Goal: Task Accomplishment & Management: Complete application form

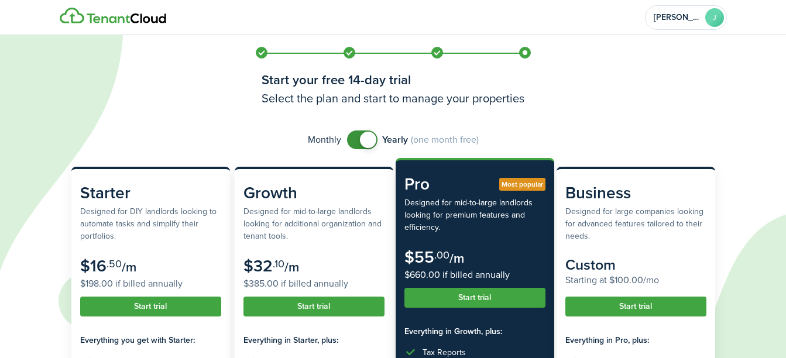
checkbox input "false"
click at [358, 139] on span at bounding box center [363, 140] width 12 height 19
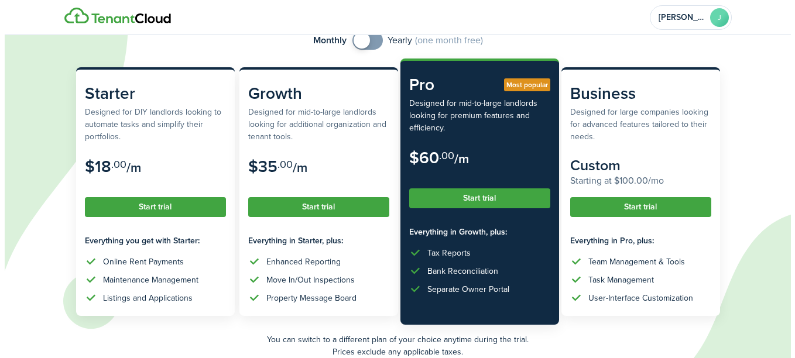
scroll to position [117, 0]
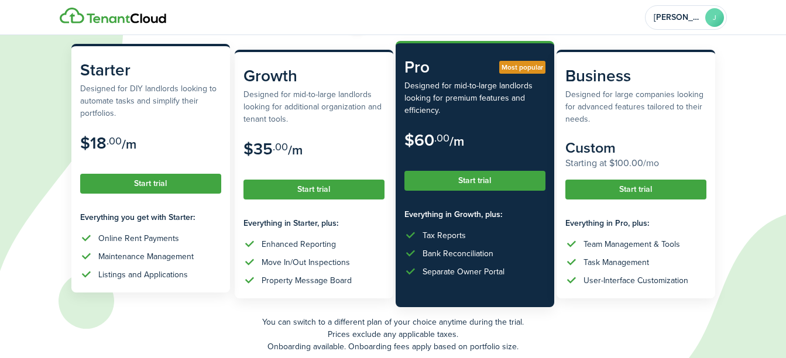
click at [146, 184] on button "Start trial" at bounding box center [150, 184] width 141 height 20
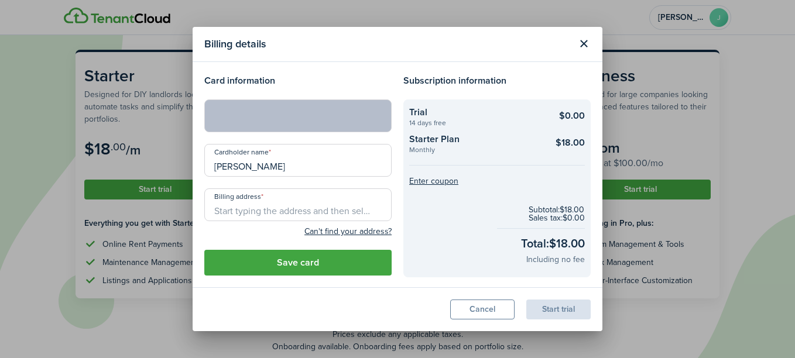
drag, startPoint x: 263, startPoint y: 170, endPoint x: 125, endPoint y: 173, distance: 138.2
click at [135, 173] on div "Billing details Card information Cardholder name [PERSON_NAME] Billing address …" at bounding box center [397, 179] width 795 height 358
type input "[PERSON_NAME]"
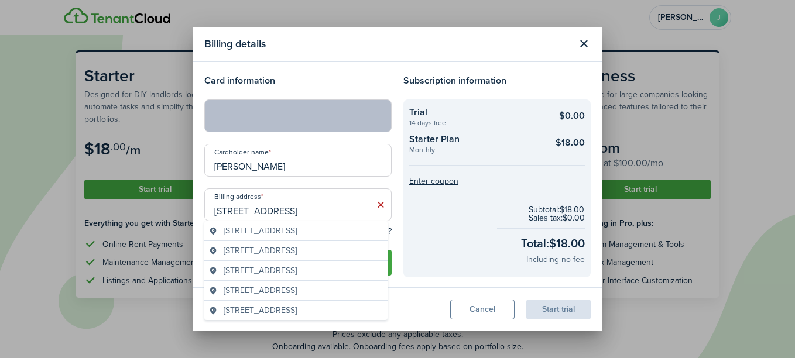
drag, startPoint x: 304, startPoint y: 215, endPoint x: 69, endPoint y: 196, distance: 236.2
click at [69, 196] on div "Billing details Card information Cardholder name [PERSON_NAME] Billing address …" at bounding box center [397, 179] width 795 height 358
click at [280, 229] on span "[STREET_ADDRESS]" at bounding box center [260, 231] width 73 height 12
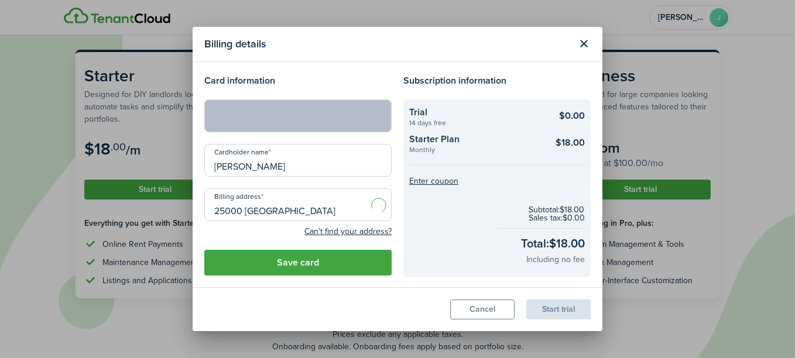
type input "[STREET_ADDRESS]"
click at [333, 259] on button "Save card" at bounding box center [297, 263] width 187 height 26
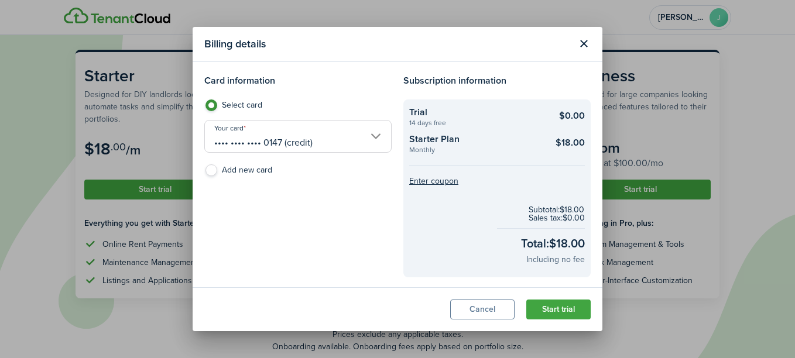
click at [543, 315] on button "Start trial" at bounding box center [558, 310] width 64 height 20
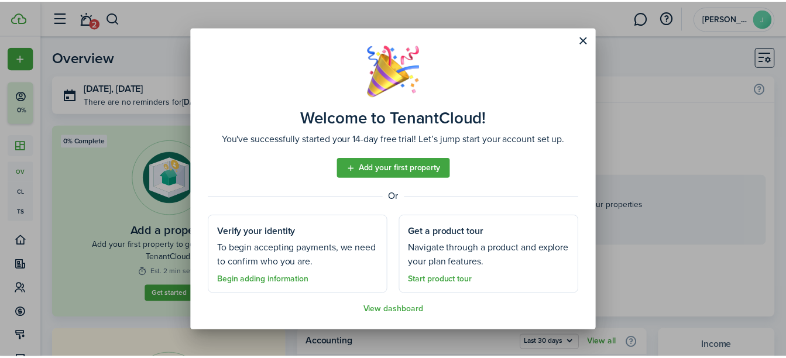
scroll to position [8, 0]
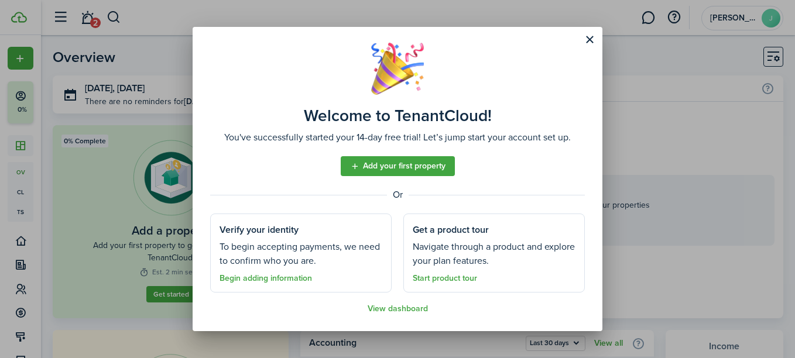
click at [590, 44] on button "Close modal" at bounding box center [590, 40] width 20 height 20
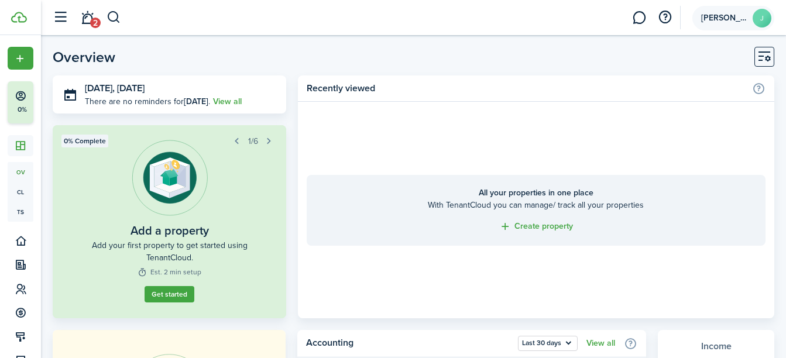
click at [737, 21] on span "[PERSON_NAME]" at bounding box center [724, 18] width 47 height 8
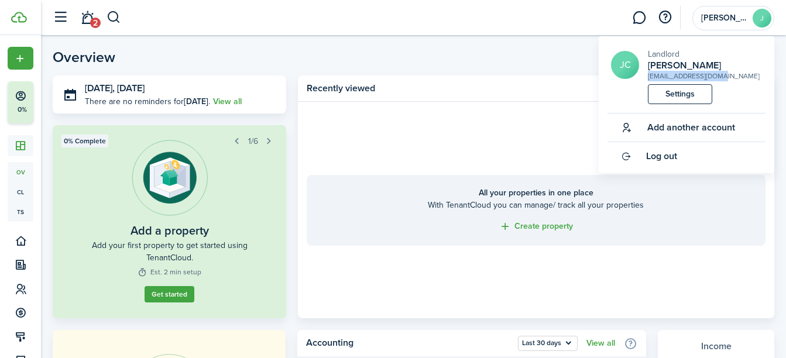
drag, startPoint x: 725, startPoint y: 77, endPoint x: 648, endPoint y: 75, distance: 76.7
click at [648, 75] on short-info-main "JC Landlord [PERSON_NAME] [EMAIL_ADDRESS][DOMAIN_NAME]" at bounding box center [688, 64] width 155 height 33
copy div "[EMAIL_ADDRESS][DOMAIN_NAME]"
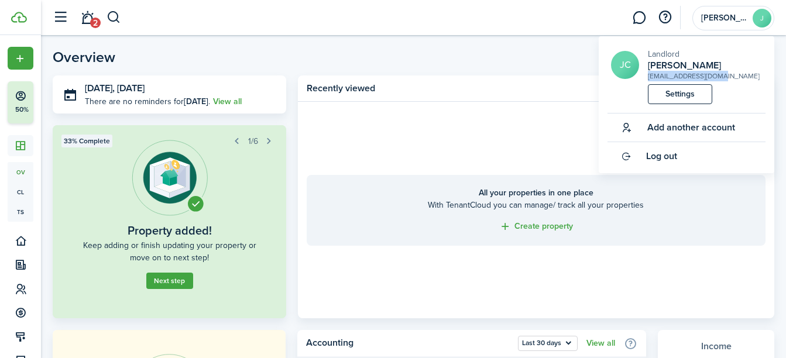
click at [63, 23] on button "button" at bounding box center [60, 17] width 22 height 22
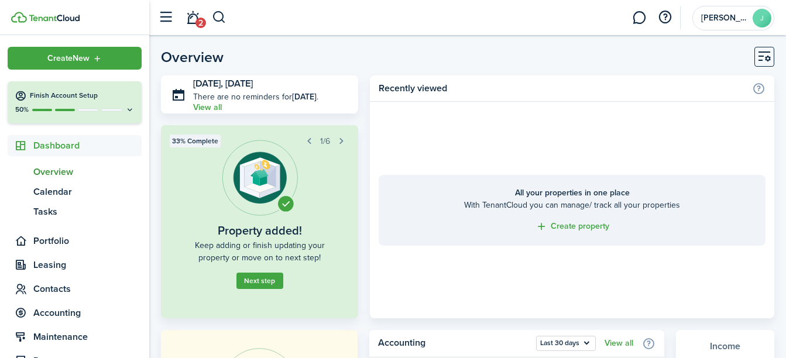
click at [44, 171] on span "Overview" at bounding box center [87, 172] width 108 height 14
click at [193, 19] on link "2" at bounding box center [193, 18] width 22 height 30
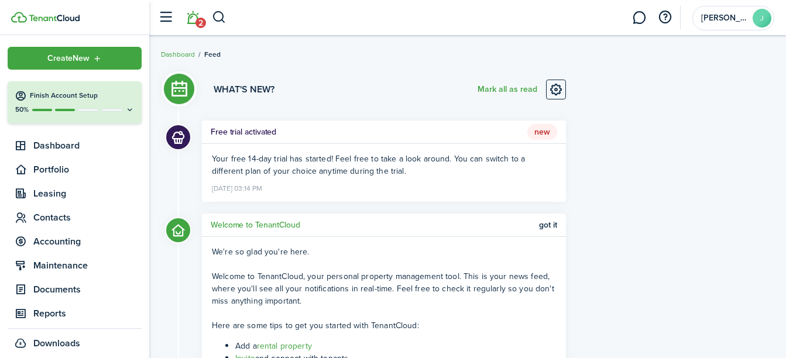
click at [164, 16] on button "button" at bounding box center [166, 17] width 22 height 22
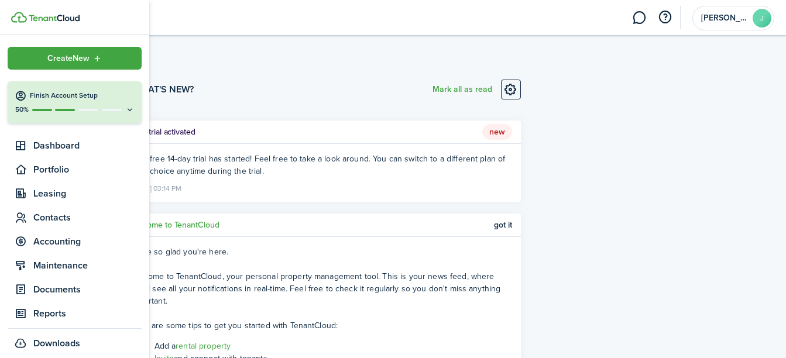
click at [57, 101] on div "Finish Account Setup" at bounding box center [75, 96] width 120 height 12
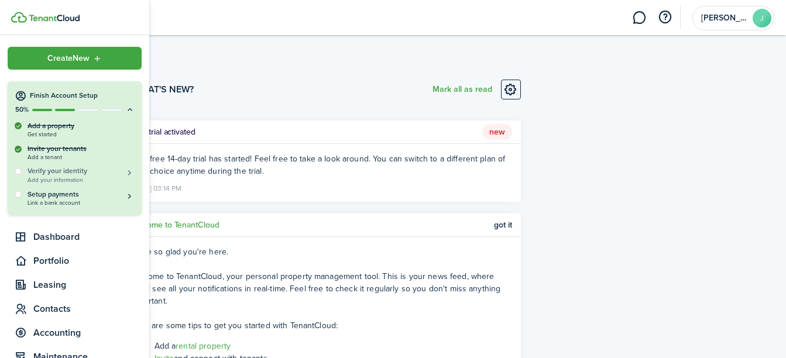
click at [61, 170] on h5 "Verify your identity" at bounding box center [81, 171] width 107 height 10
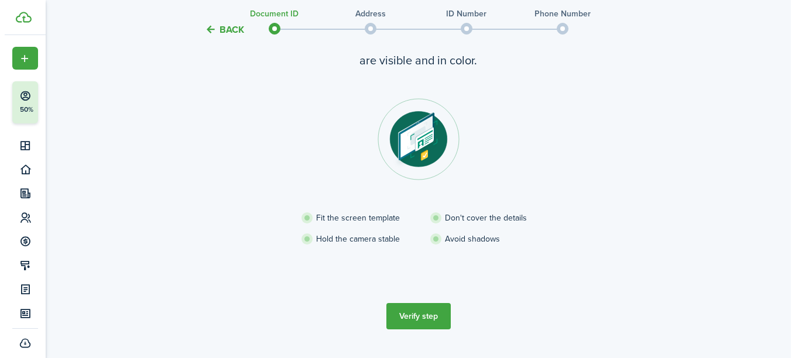
scroll to position [129, 0]
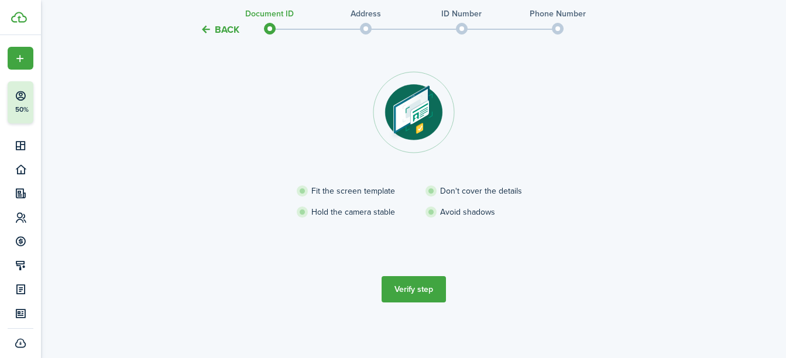
click at [425, 291] on button "Verify step" at bounding box center [414, 289] width 64 height 26
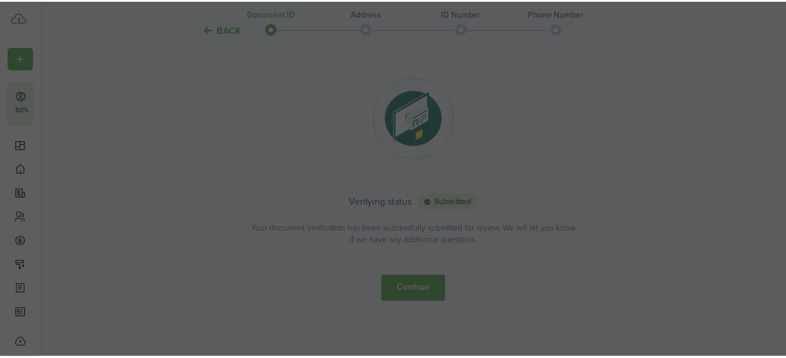
scroll to position [124, 0]
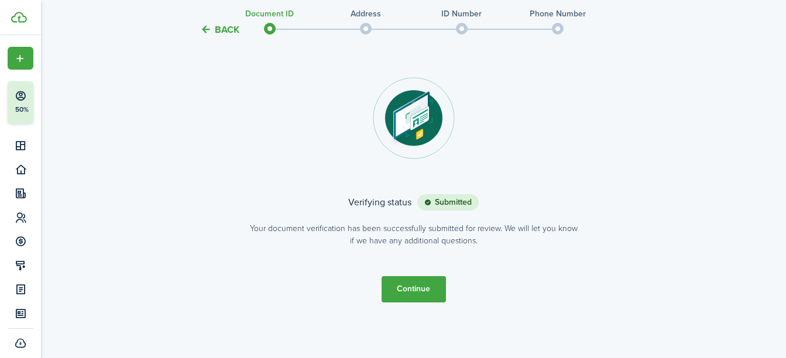
click at [418, 297] on button "Continue" at bounding box center [414, 289] width 64 height 26
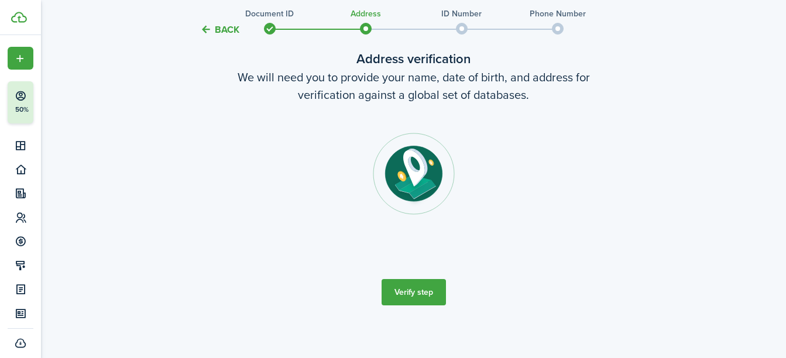
scroll to position [71, 0]
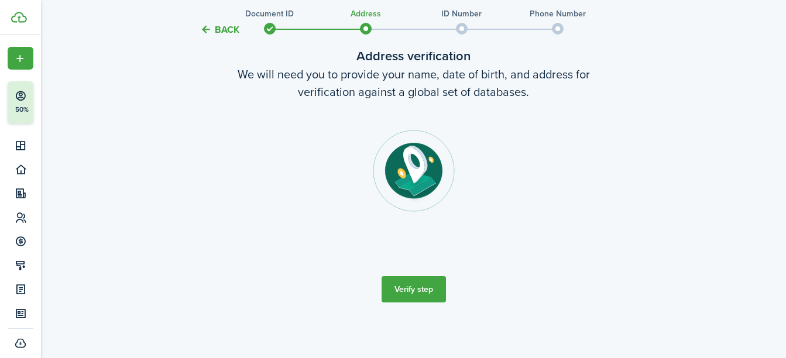
click at [423, 293] on button "Verify step" at bounding box center [414, 289] width 64 height 26
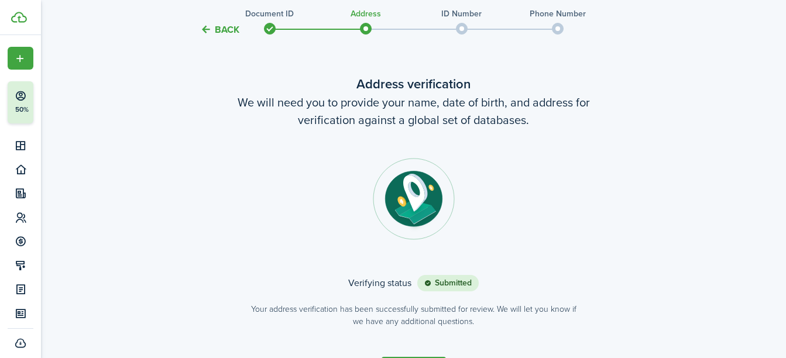
scroll to position [111, 0]
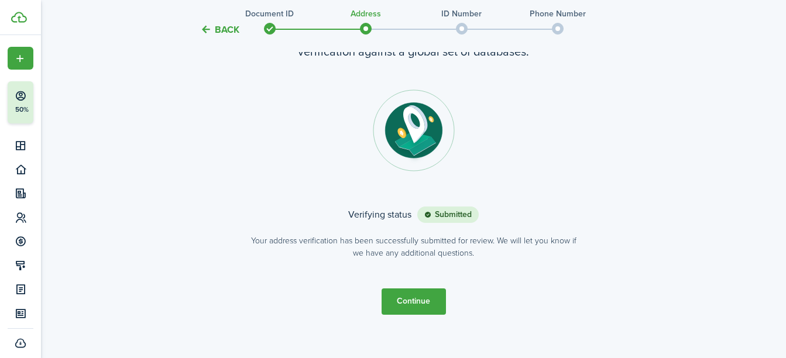
click at [426, 311] on button "Continue" at bounding box center [414, 302] width 64 height 26
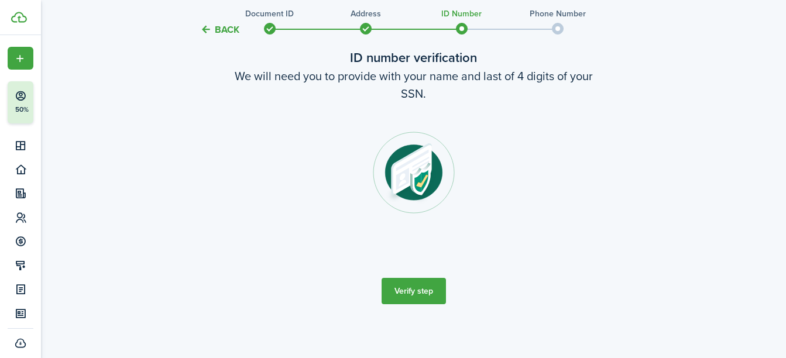
scroll to position [71, 0]
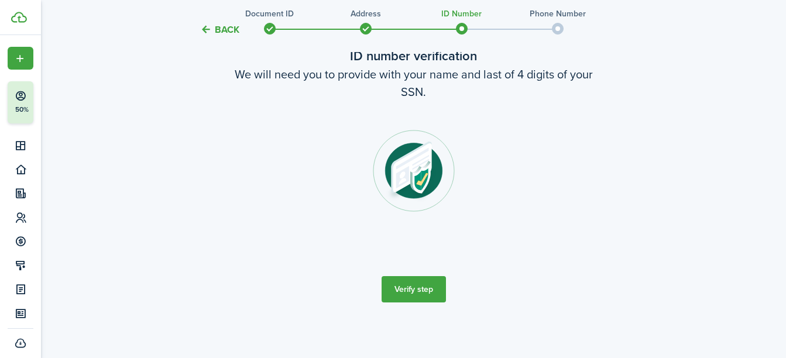
click at [420, 292] on button "Verify step" at bounding box center [414, 289] width 64 height 26
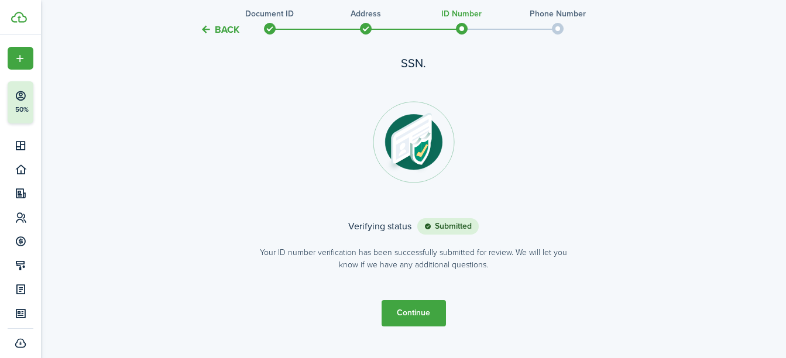
scroll to position [124, 0]
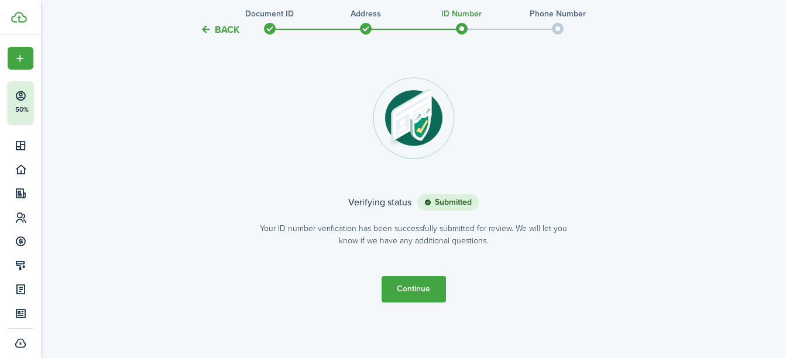
click at [429, 288] on button "Continue" at bounding box center [414, 289] width 64 height 26
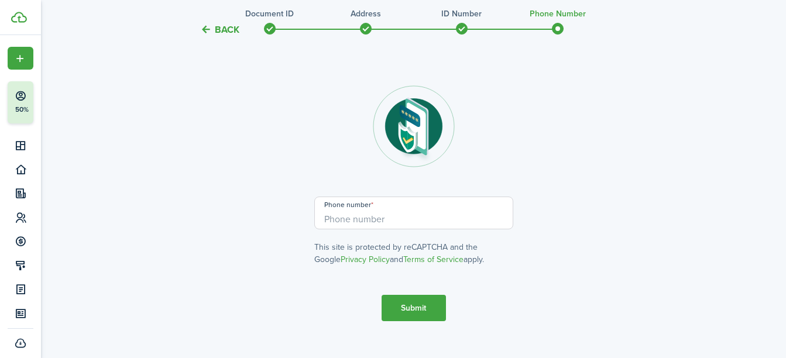
scroll to position [117, 0]
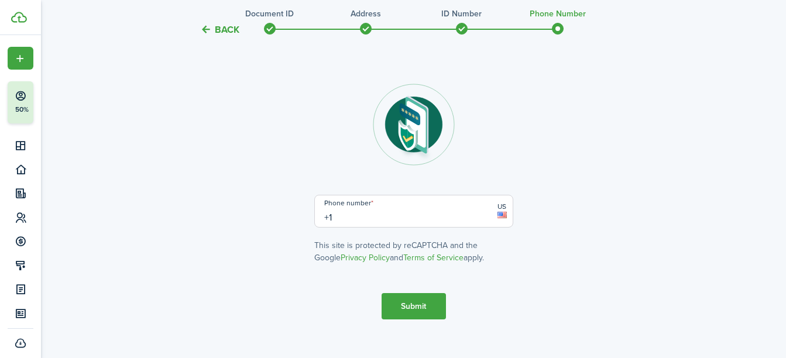
click at [362, 214] on input "+1" at bounding box center [413, 211] width 199 height 33
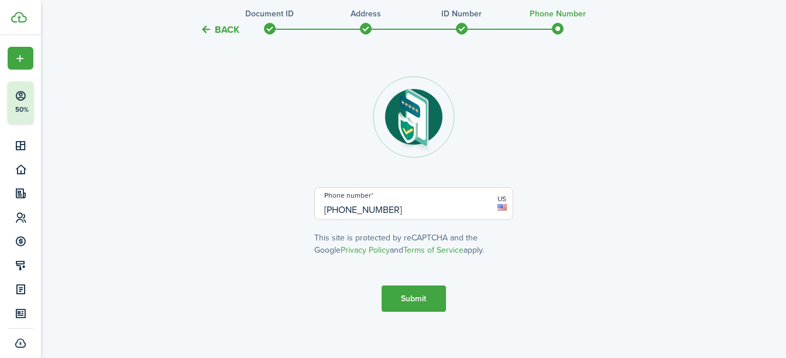
scroll to position [134, 0]
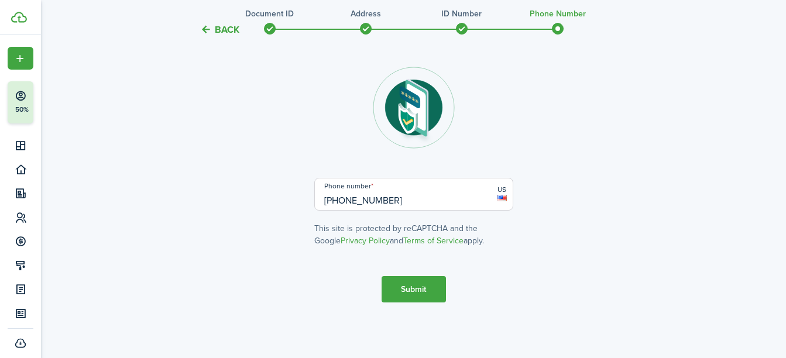
type input "[PHONE_NUMBER]"
click at [398, 287] on button "Submit" at bounding box center [414, 289] width 64 height 26
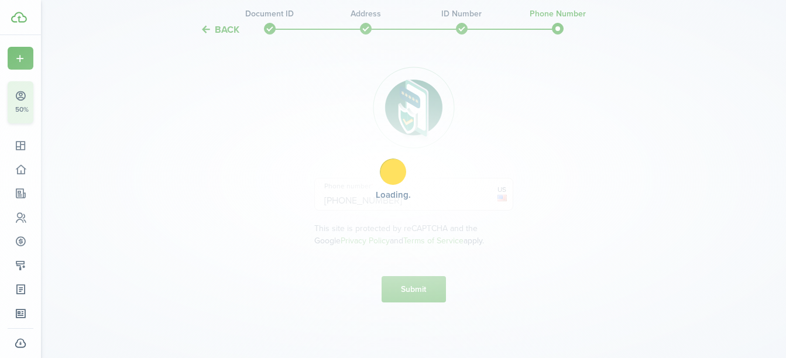
scroll to position [232, 0]
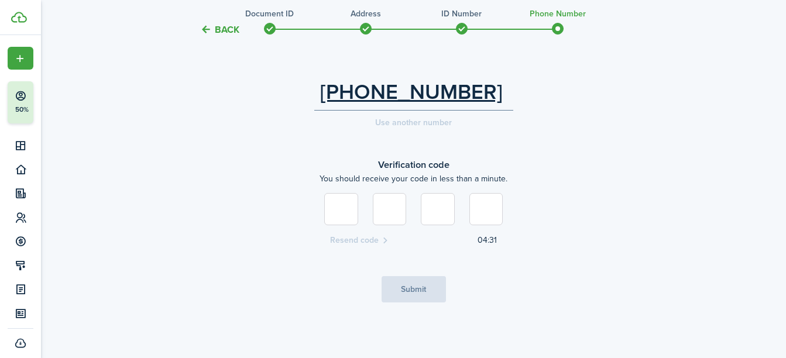
type input "8"
type input "9"
type input "4"
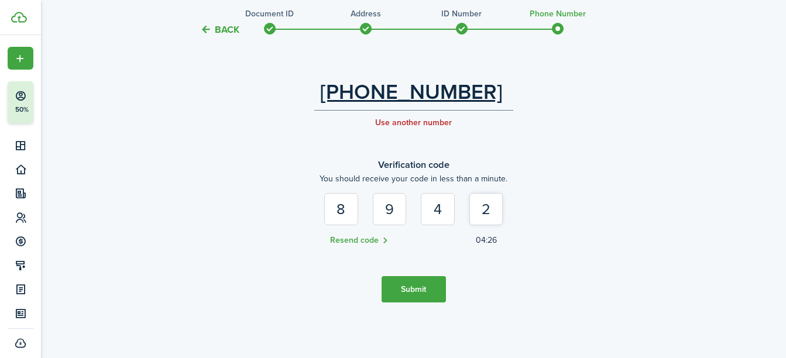
type input "2"
click at [396, 267] on tc-wizard-step "Phone number verification Please provide your mobile or landline number and con…" at bounding box center [414, 93] width 492 height 465
click at [399, 287] on button "Submit" at bounding box center [414, 289] width 64 height 26
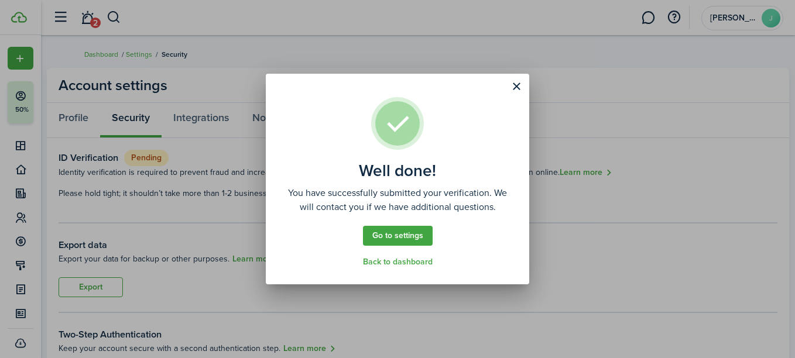
click at [406, 240] on link "Go to settings" at bounding box center [398, 236] width 70 height 20
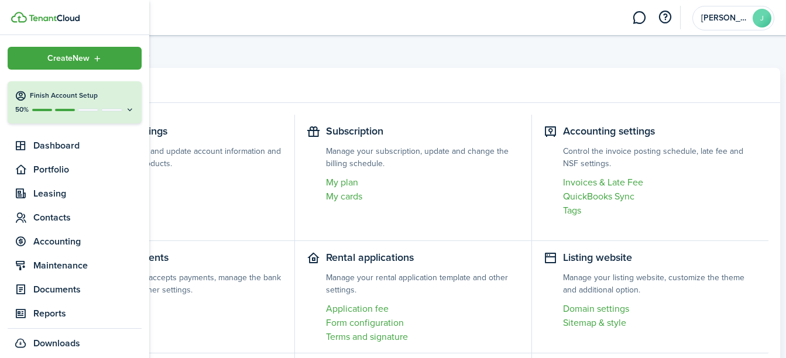
click at [125, 105] on icon at bounding box center [129, 109] width 9 height 9
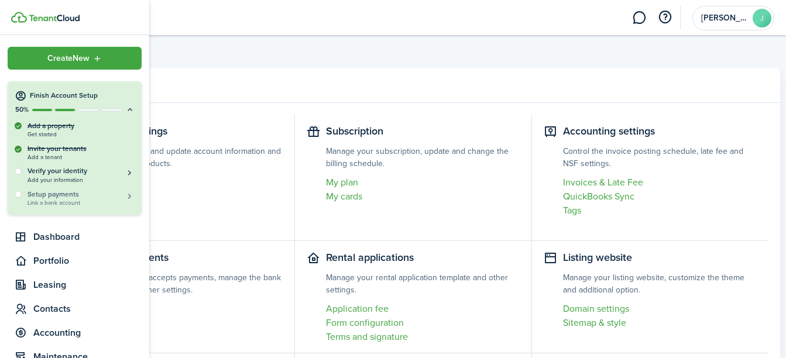
click at [52, 200] on span "Link a bank account" at bounding box center [81, 203] width 107 height 6
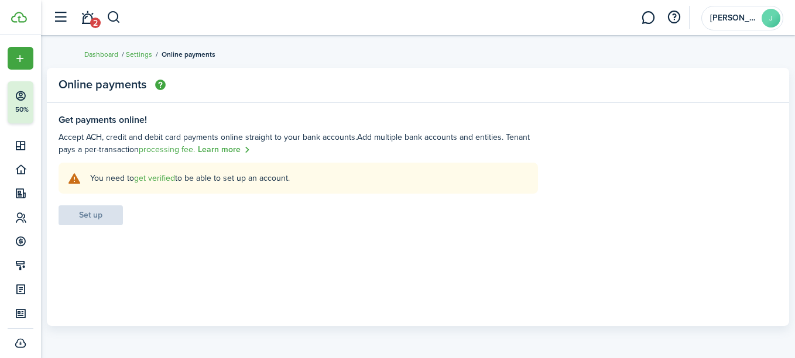
click at [162, 85] on img "button" at bounding box center [160, 85] width 11 height 11
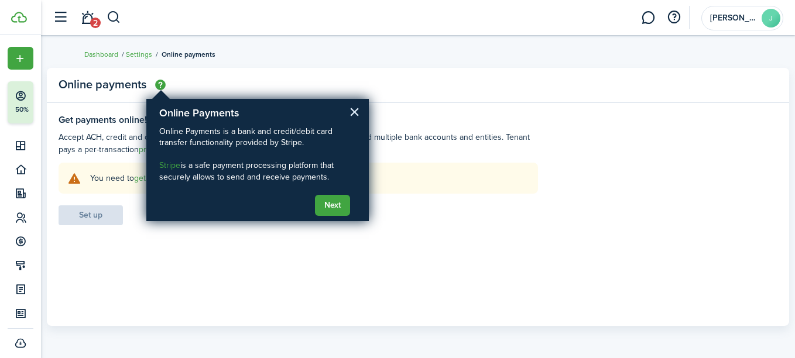
click at [355, 109] on button "×" at bounding box center [354, 111] width 11 height 19
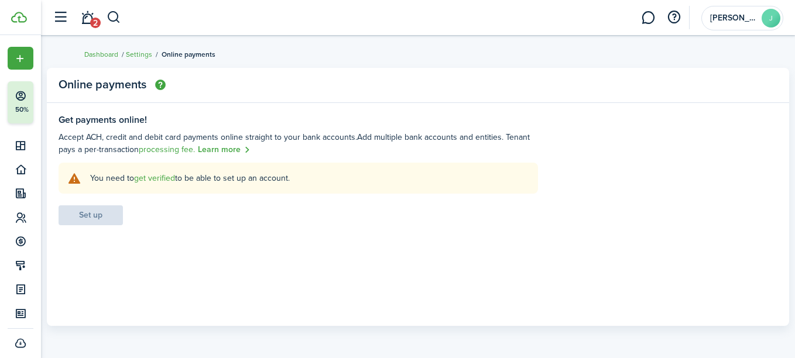
click at [92, 215] on settings-fieldset-body "You need to get verified to be able to set up an account. Set up" at bounding box center [299, 194] width 480 height 63
click at [159, 178] on link "get verified" at bounding box center [154, 178] width 41 height 12
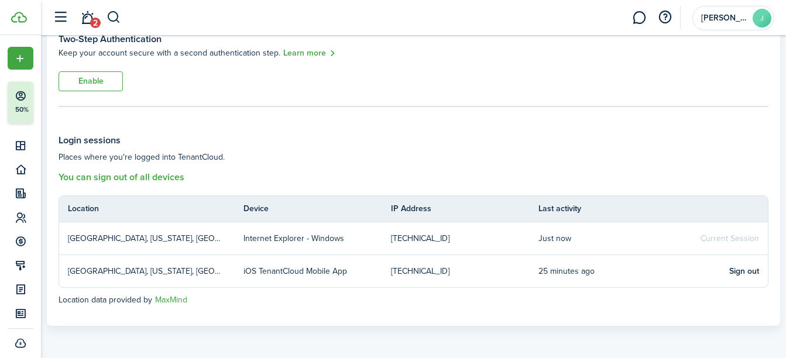
scroll to position [237, 0]
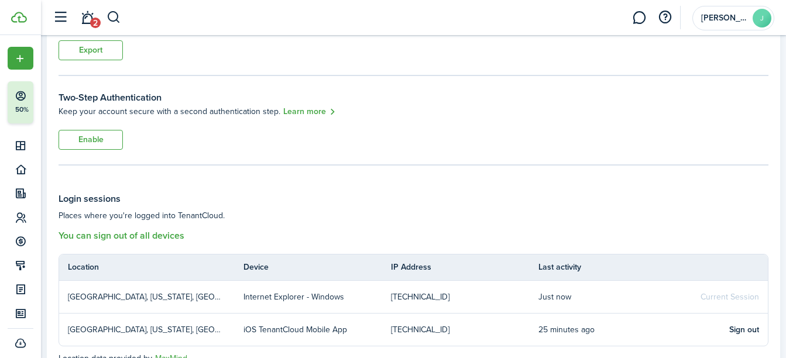
drag, startPoint x: 461, startPoint y: 189, endPoint x: 419, endPoint y: 138, distance: 66.6
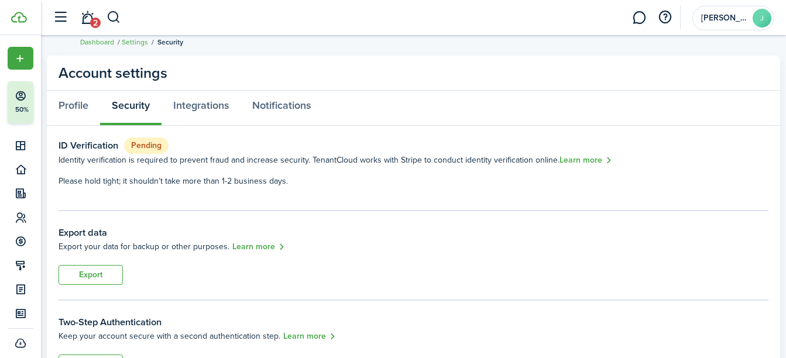
scroll to position [0, 0]
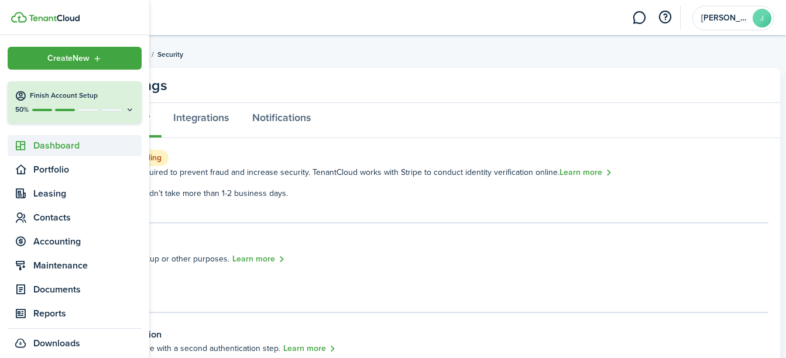
click at [43, 146] on span "Dashboard" at bounding box center [87, 146] width 108 height 14
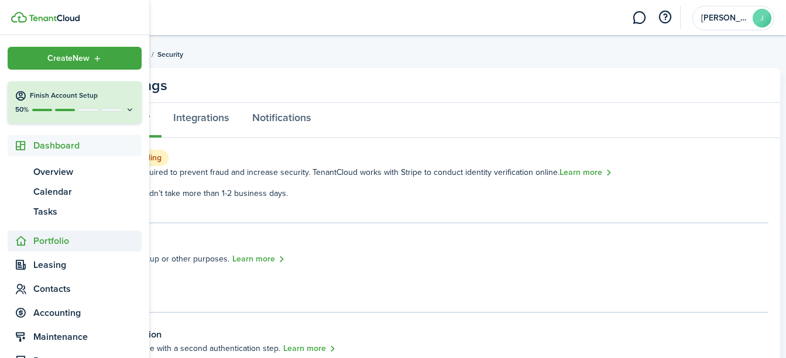
click at [47, 244] on span "Portfolio" at bounding box center [87, 241] width 108 height 14
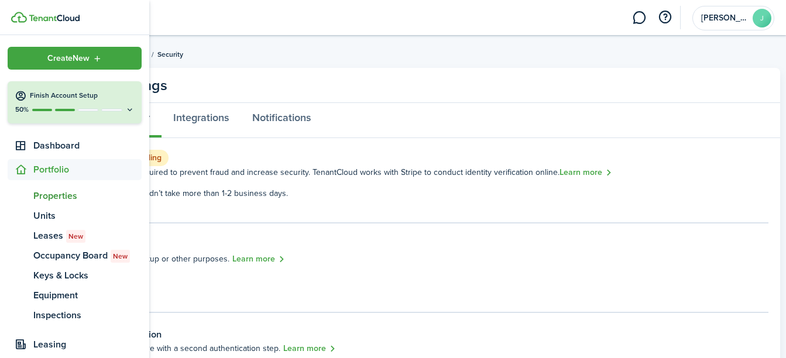
click at [61, 194] on span "Properties" at bounding box center [87, 196] width 108 height 14
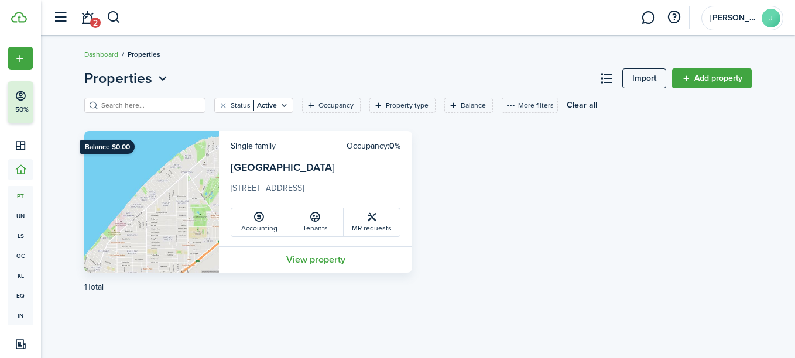
click at [259, 222] on icon at bounding box center [259, 217] width 12 height 12
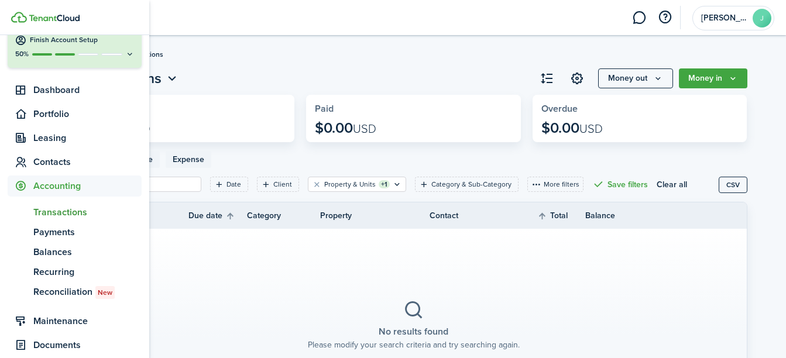
scroll to position [61, 0]
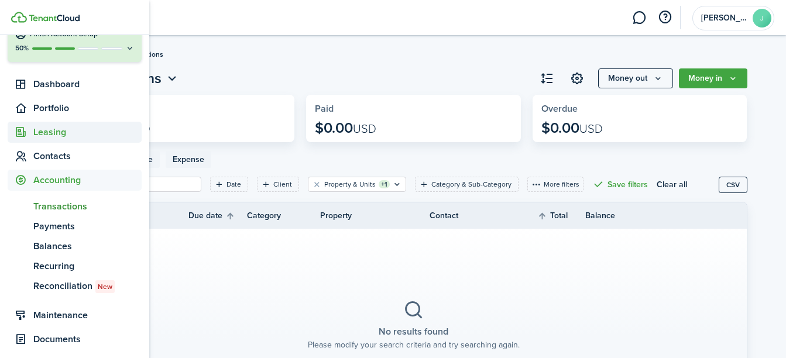
click at [49, 136] on span "Leasing" at bounding box center [87, 132] width 108 height 14
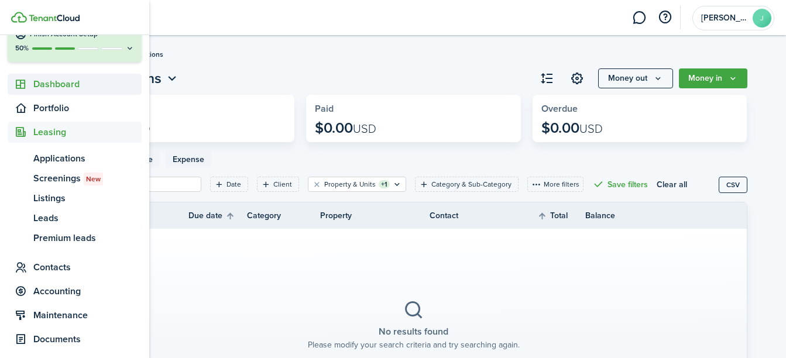
click at [75, 83] on span "Dashboard" at bounding box center [87, 84] width 108 height 14
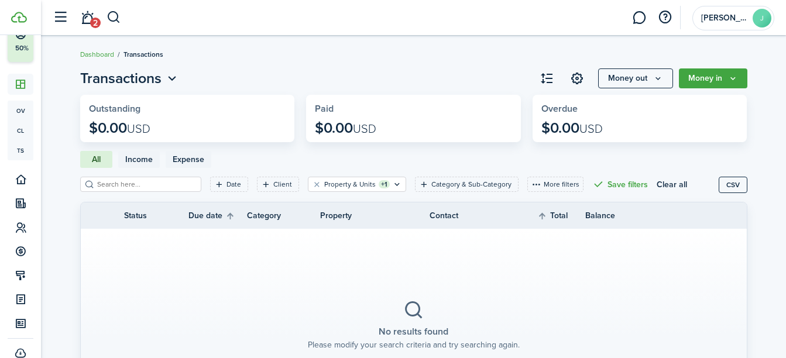
click at [88, 50] on link "Dashboard" at bounding box center [97, 54] width 34 height 11
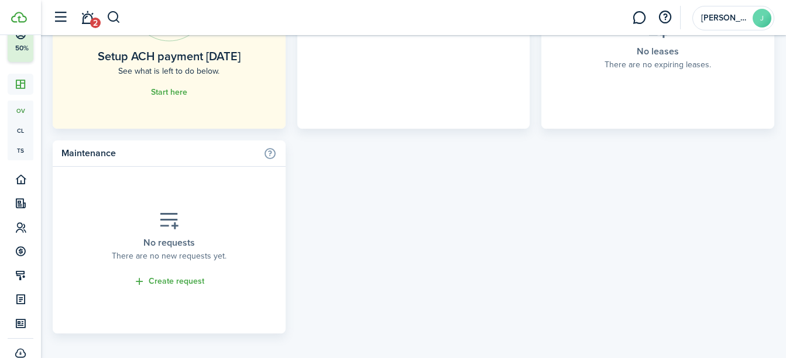
scroll to position [814, 0]
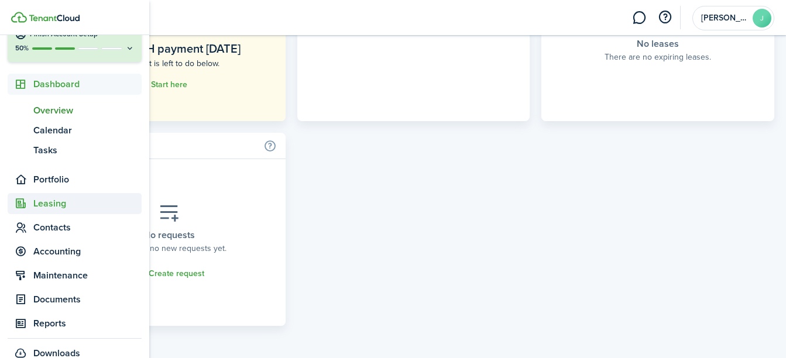
click at [32, 202] on sidebar-link-icon at bounding box center [21, 204] width 26 height 12
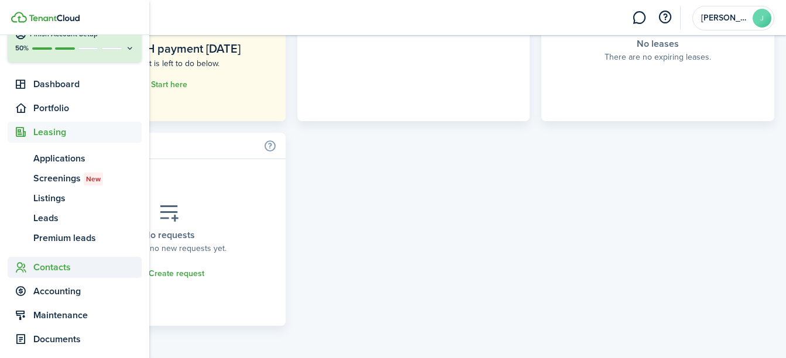
click at [33, 264] on span "Contacts" at bounding box center [87, 268] width 108 height 14
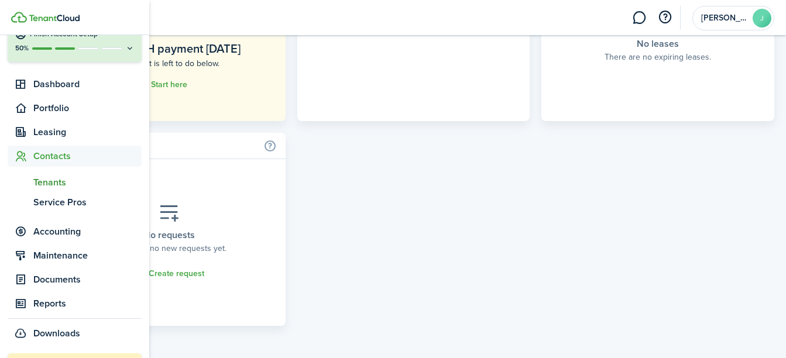
click at [47, 182] on span "Tenants" at bounding box center [87, 183] width 108 height 14
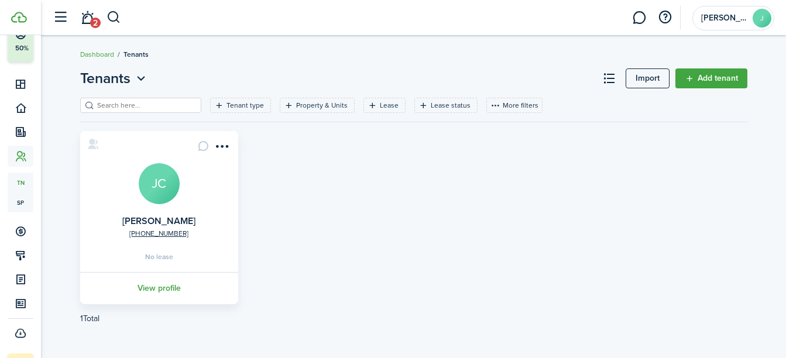
click at [706, 84] on link "Add tenant" at bounding box center [712, 79] width 72 height 20
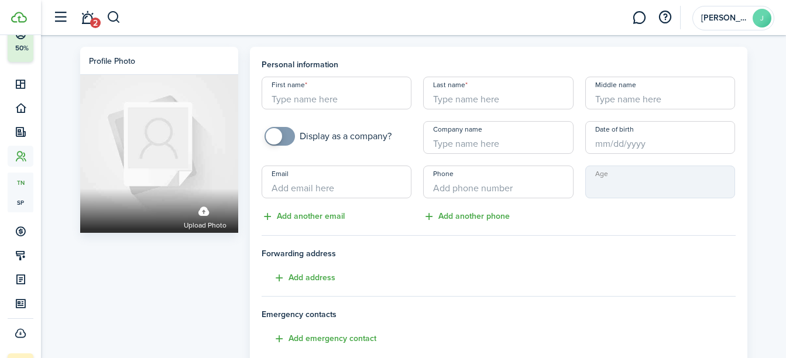
click at [301, 102] on input "First name" at bounding box center [337, 93] width 150 height 33
drag, startPoint x: 437, startPoint y: 26, endPoint x: 343, endPoint y: 18, distance: 95.2
click at [437, 26] on header-wrapper "2 [PERSON_NAME] J" at bounding box center [411, 17] width 728 height 35
click at [60, 22] on button "button" at bounding box center [60, 17] width 22 height 22
